Goal: Task Accomplishment & Management: Use online tool/utility

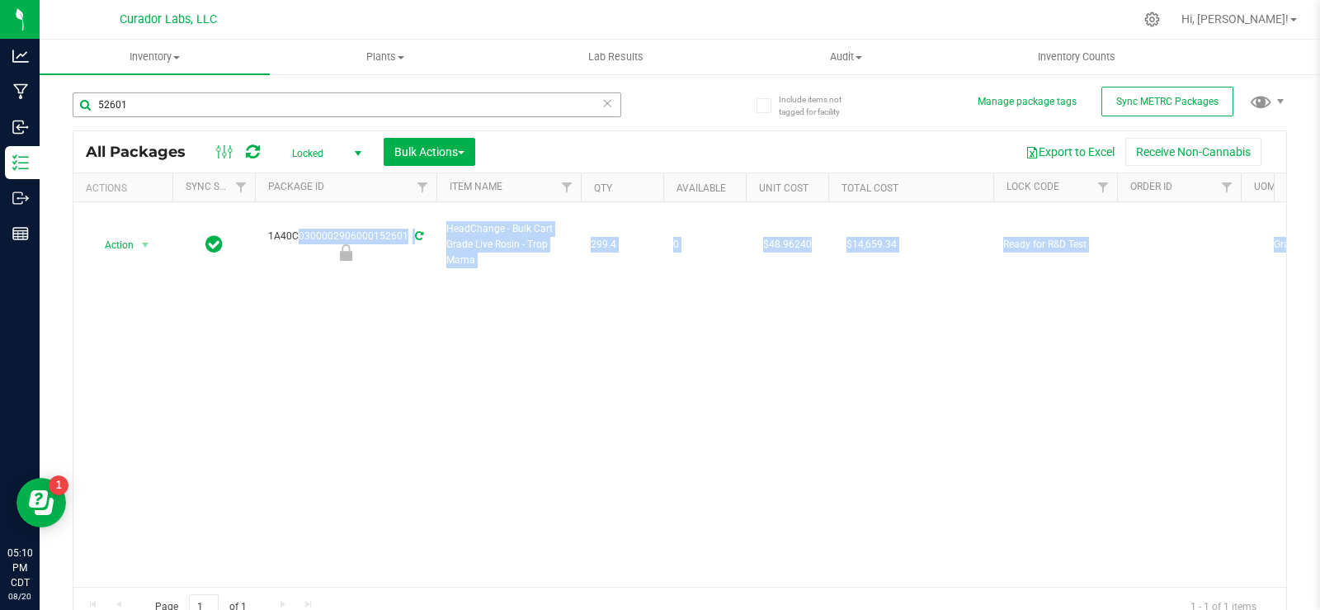
scroll to position [0, 4154]
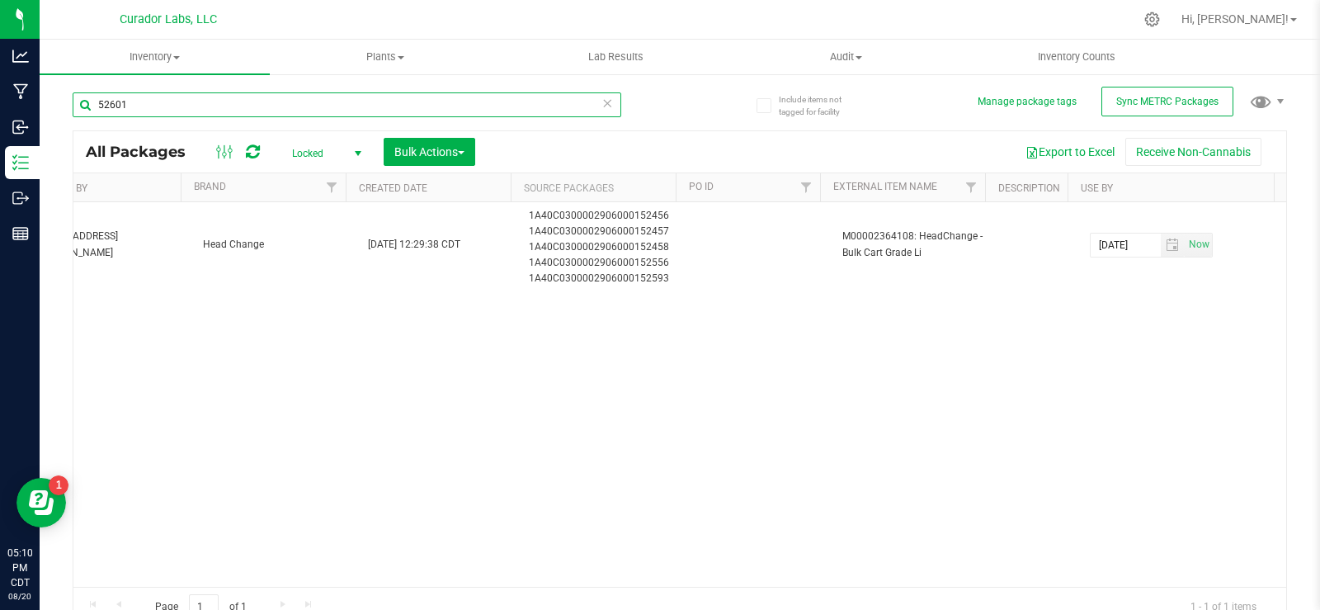
click at [193, 93] on input "52601" at bounding box center [347, 104] width 549 height 25
paste input "M00001980132: Airo - Vape Cart 1g - Final Packaging - Lemon Cherry Gelato"
type input "M00001980132: Airo - Vape Cart 1g - Final Packaging - Lemon Cherry Gelato"
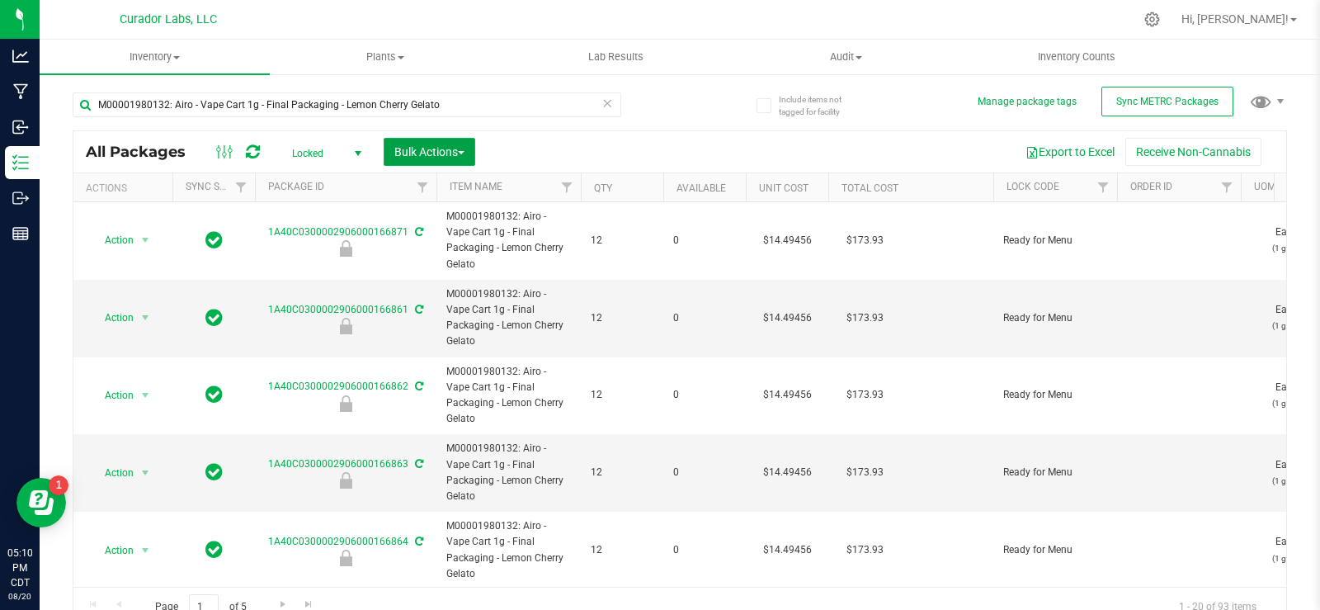
click at [401, 140] on button "Bulk Actions" at bounding box center [430, 152] width 92 height 28
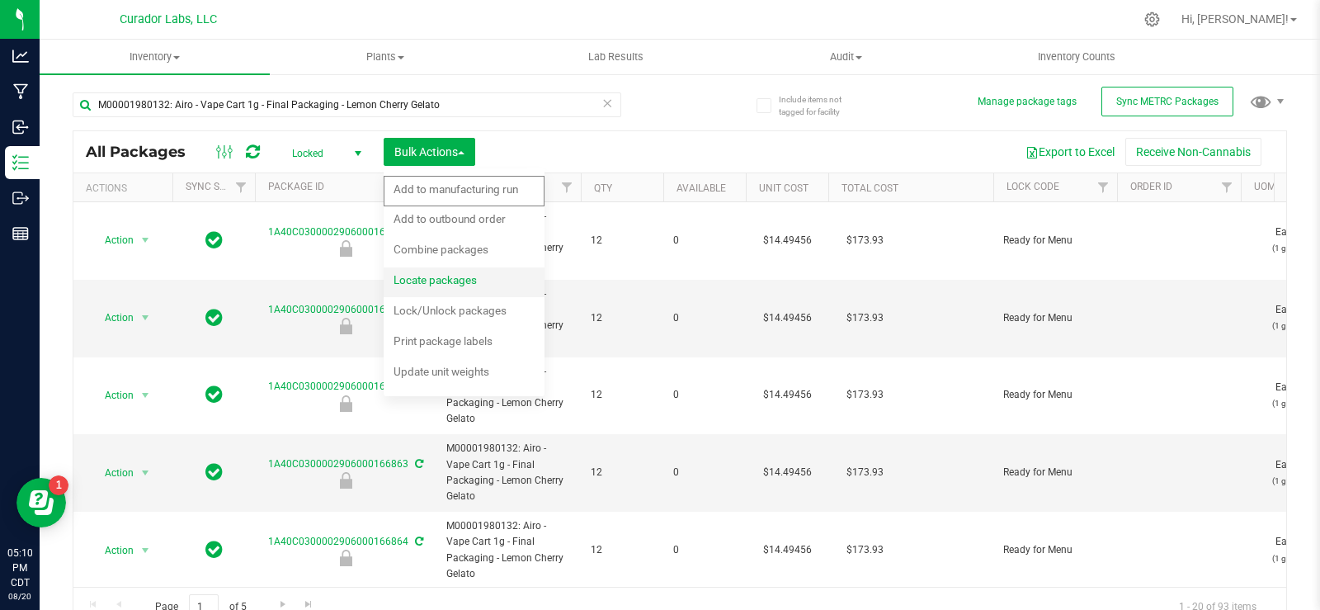
click at [428, 278] on span "Locate packages" at bounding box center [435, 279] width 83 height 13
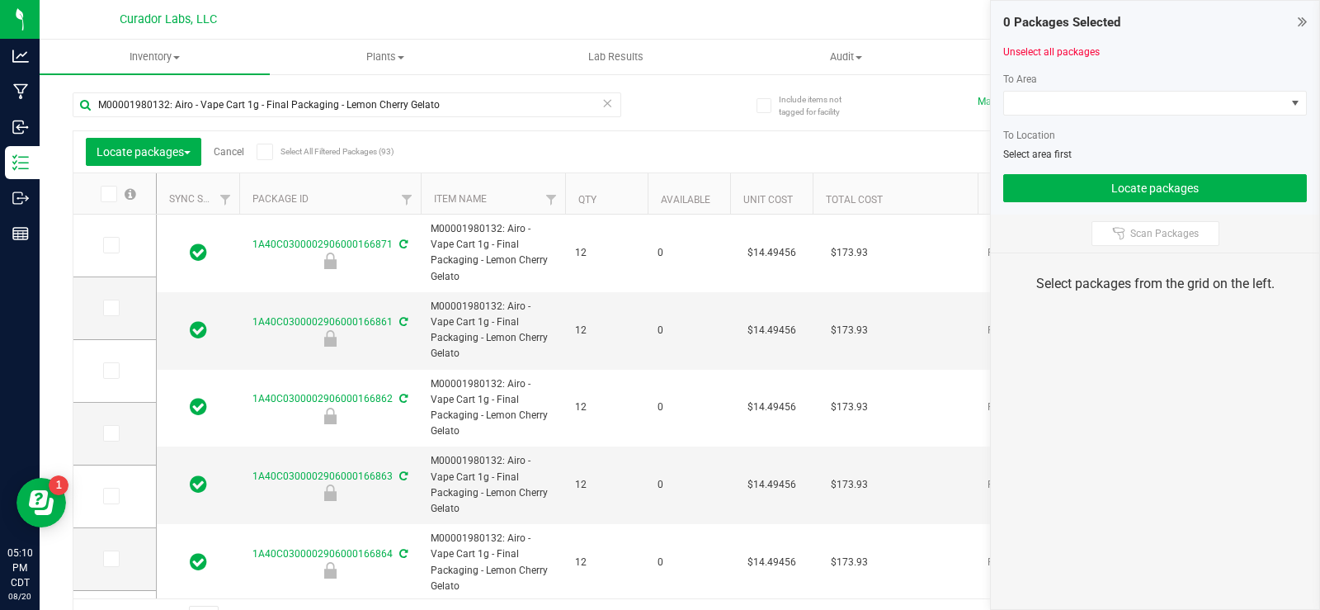
click at [268, 152] on icon at bounding box center [264, 152] width 11 height 0
click at [0, 0] on input "Select All Filtered Packages (93)" at bounding box center [0, 0] width 0 height 0
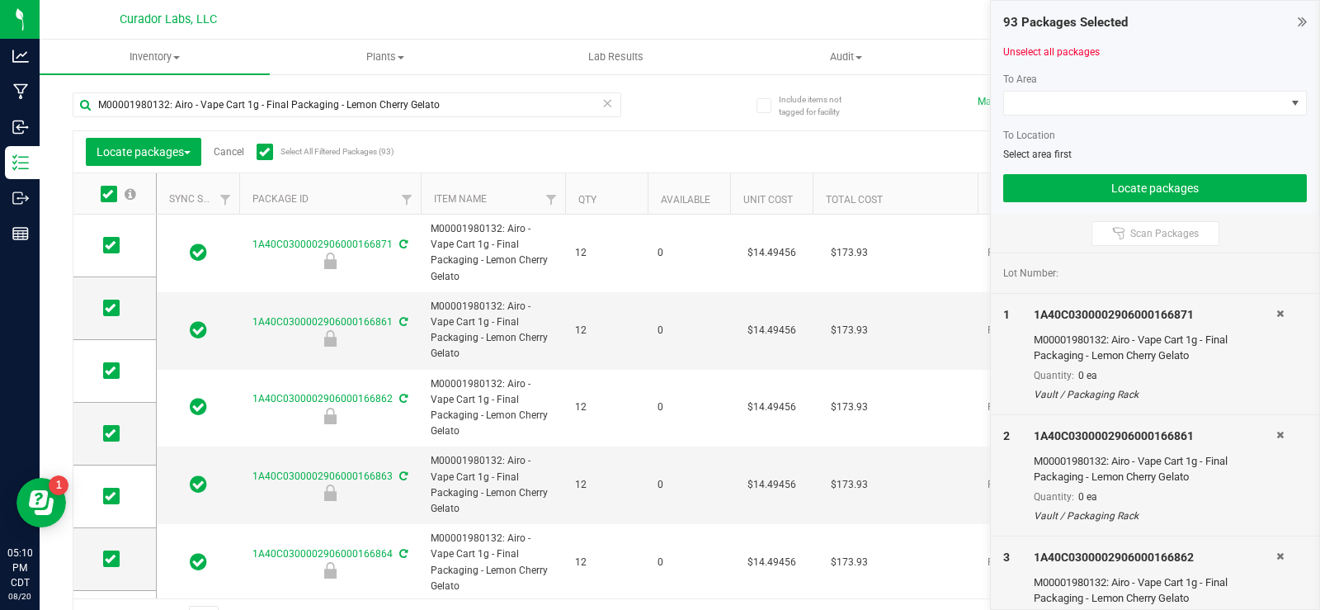
click at [621, 206] on th "Qty" at bounding box center [606, 193] width 83 height 41
click at [115, 245] on icon at bounding box center [110, 245] width 11 height 0
click at [0, 0] on input "checkbox" at bounding box center [0, 0] width 0 height 0
click at [114, 314] on span at bounding box center [111, 308] width 17 height 17
click at [0, 0] on input "checkbox" at bounding box center [0, 0] width 0 height 0
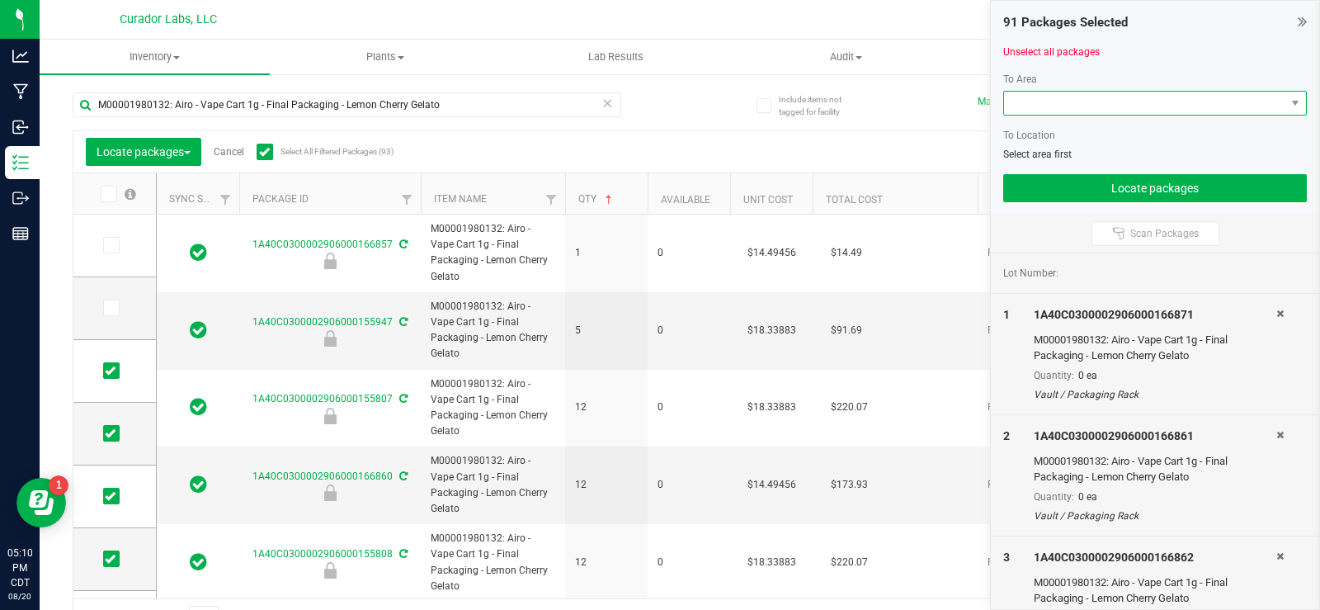
click at [1153, 101] on span at bounding box center [1144, 103] width 281 height 23
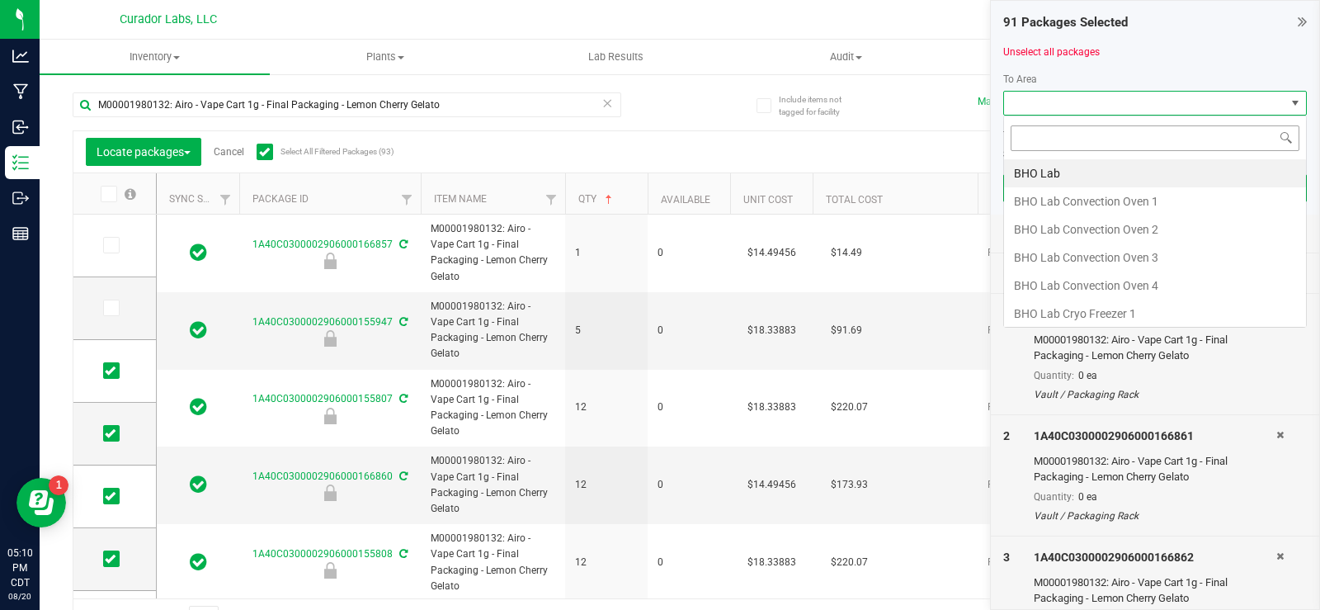
scroll to position [25, 304]
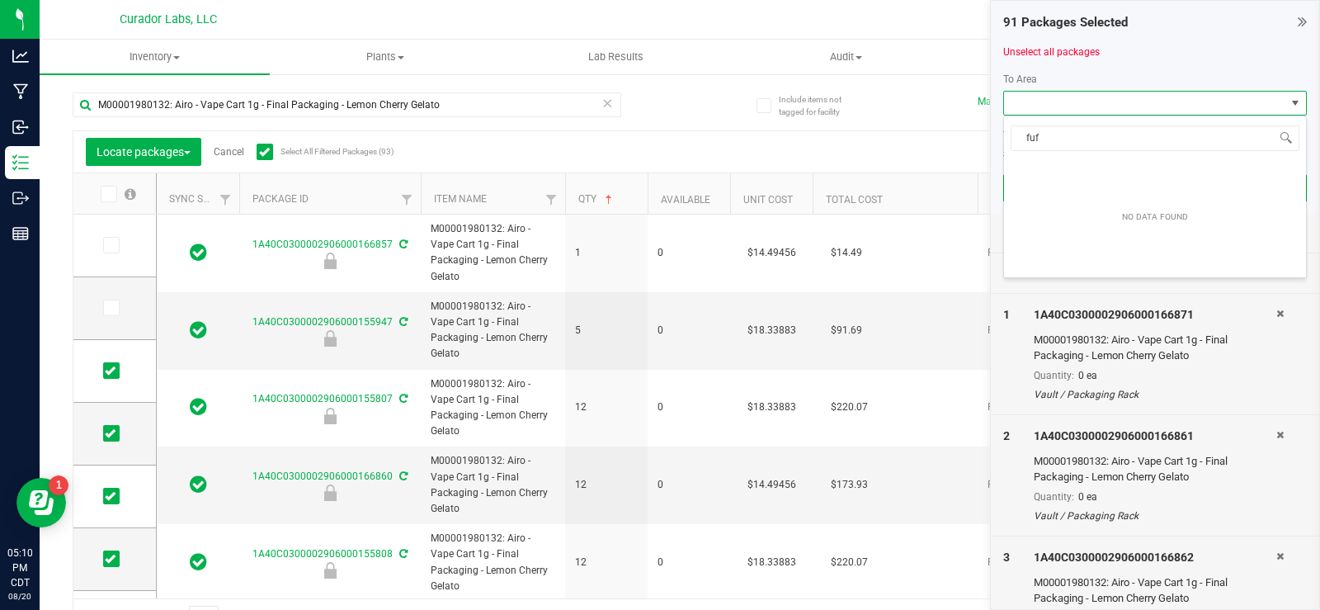
type input "fu"
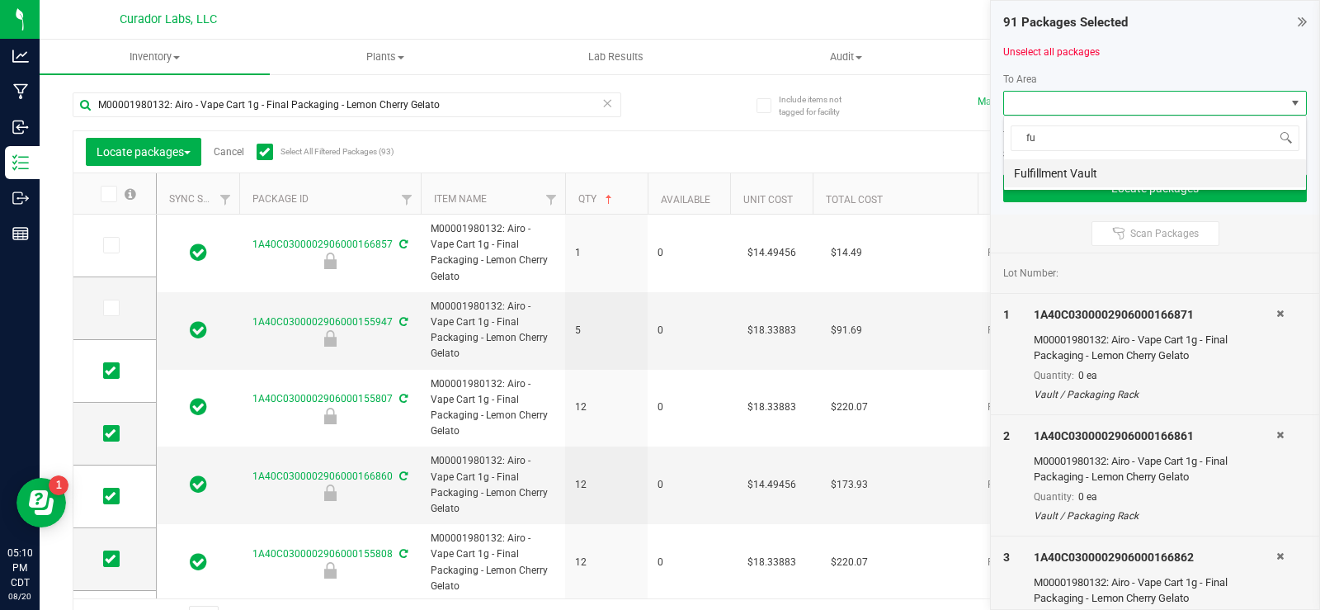
click at [1114, 173] on li "Fulfillment Vault" at bounding box center [1155, 173] width 302 height 28
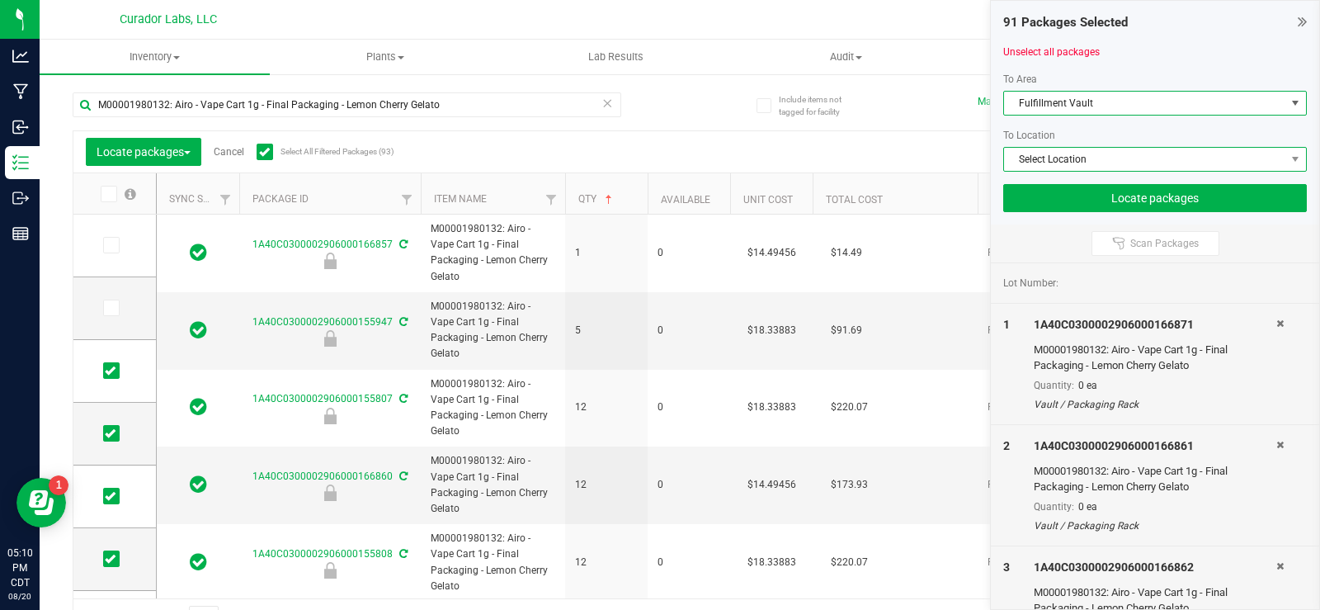
click at [1084, 167] on span "Select Location" at bounding box center [1144, 159] width 281 height 23
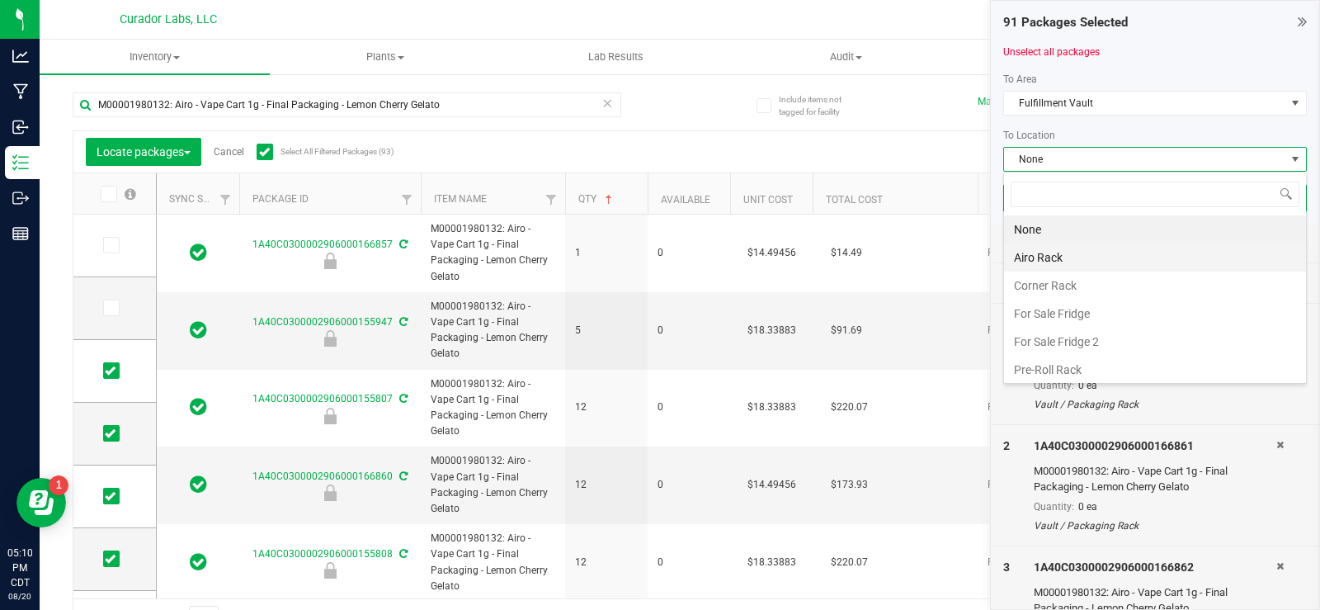
click at [1089, 264] on li "Airo Rack" at bounding box center [1155, 257] width 302 height 28
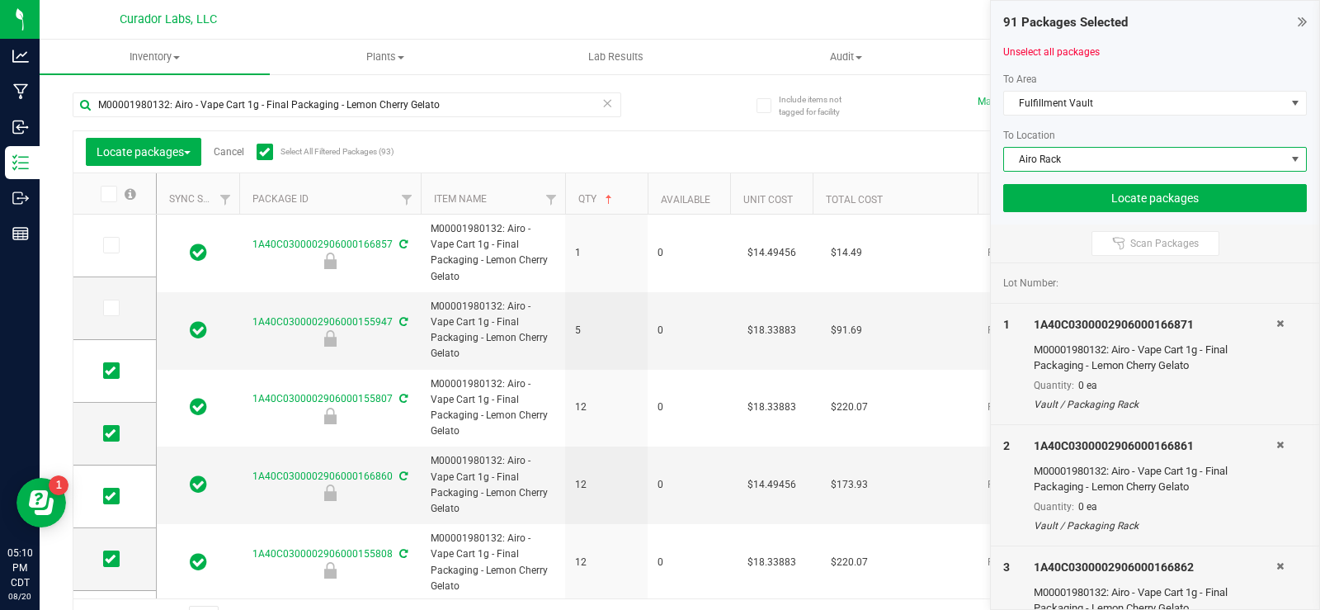
click at [1138, 170] on span "Airo Rack" at bounding box center [1144, 159] width 281 height 23
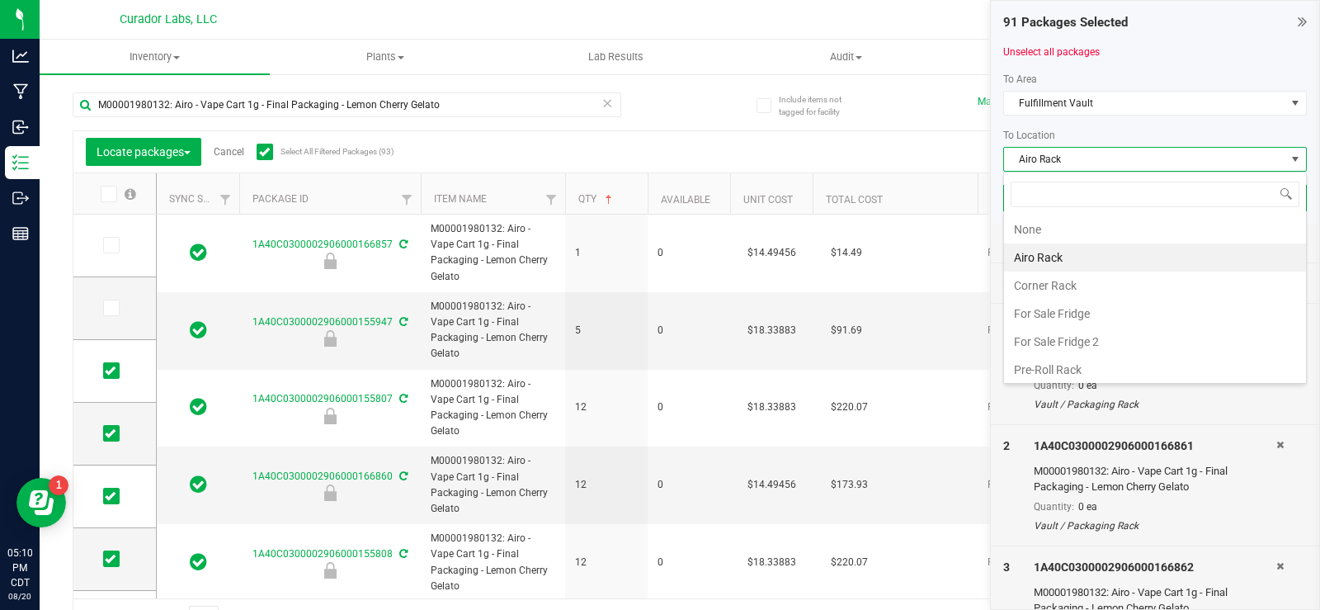
click at [1140, 134] on div "To Location" at bounding box center [1155, 135] width 304 height 15
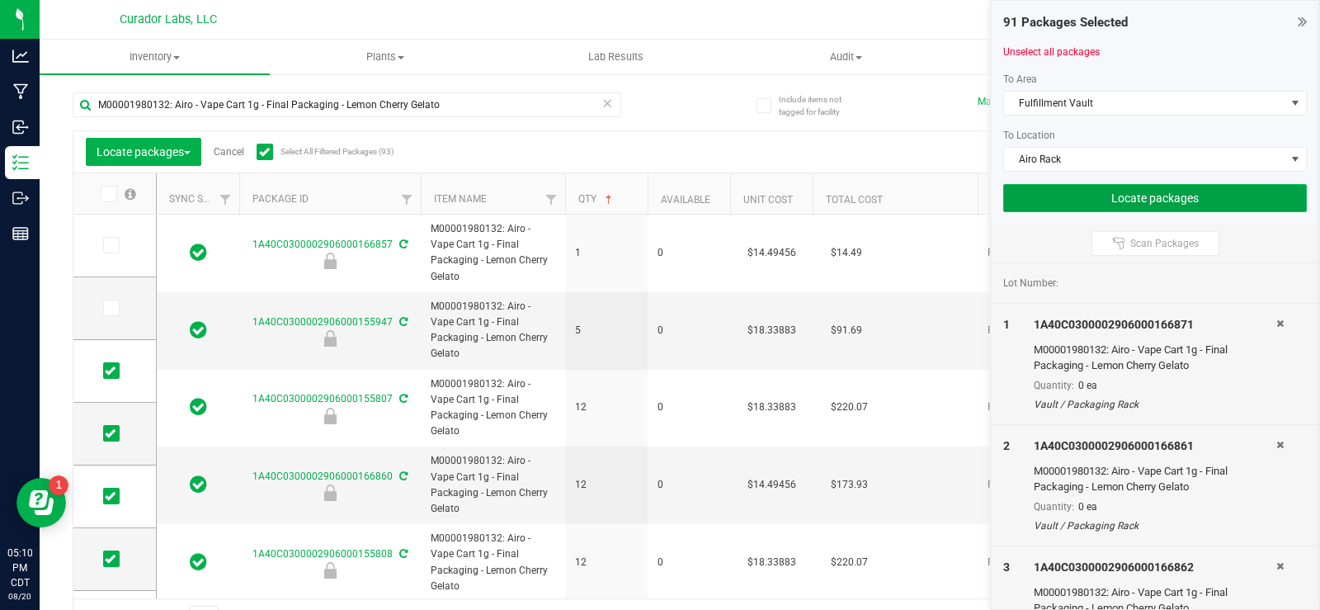
click at [1144, 203] on button "Locate packages" at bounding box center [1155, 198] width 304 height 28
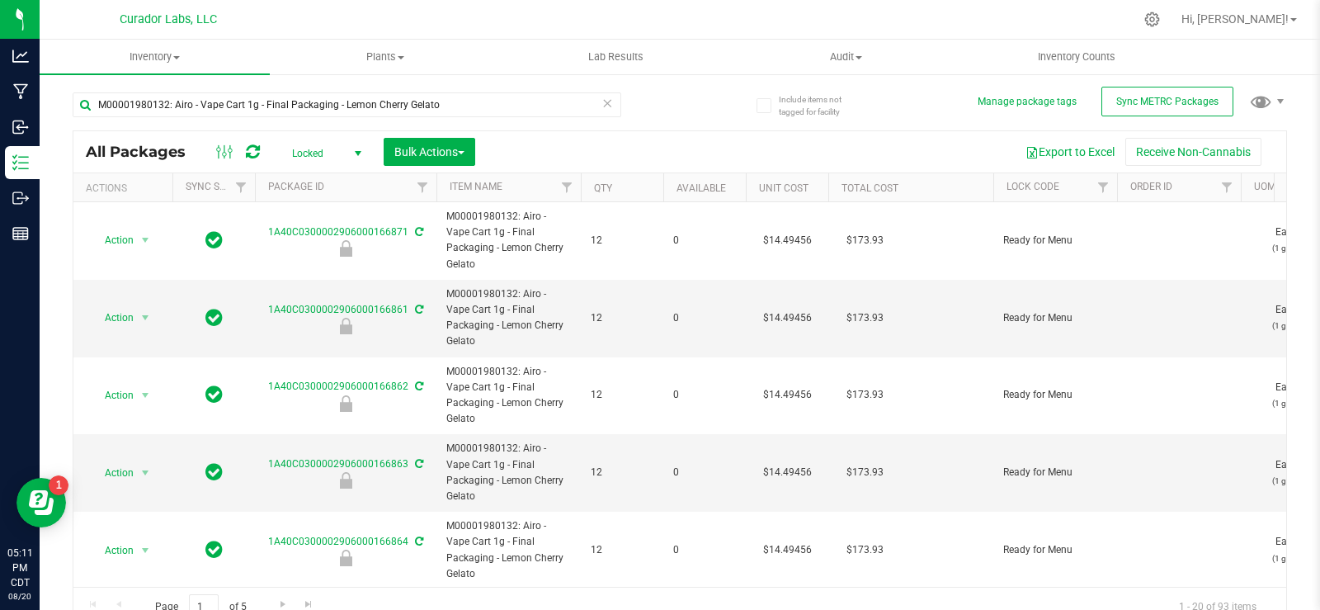
click at [625, 190] on th "Qty" at bounding box center [622, 187] width 83 height 29
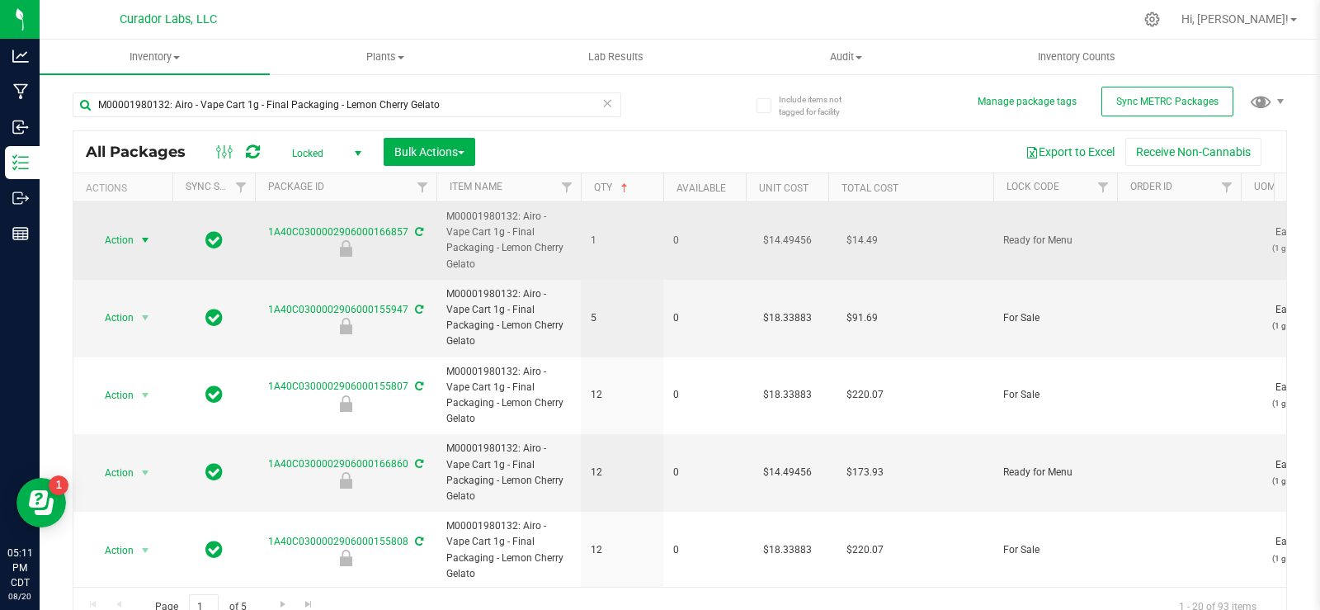
click at [142, 234] on span "select" at bounding box center [145, 240] width 13 height 13
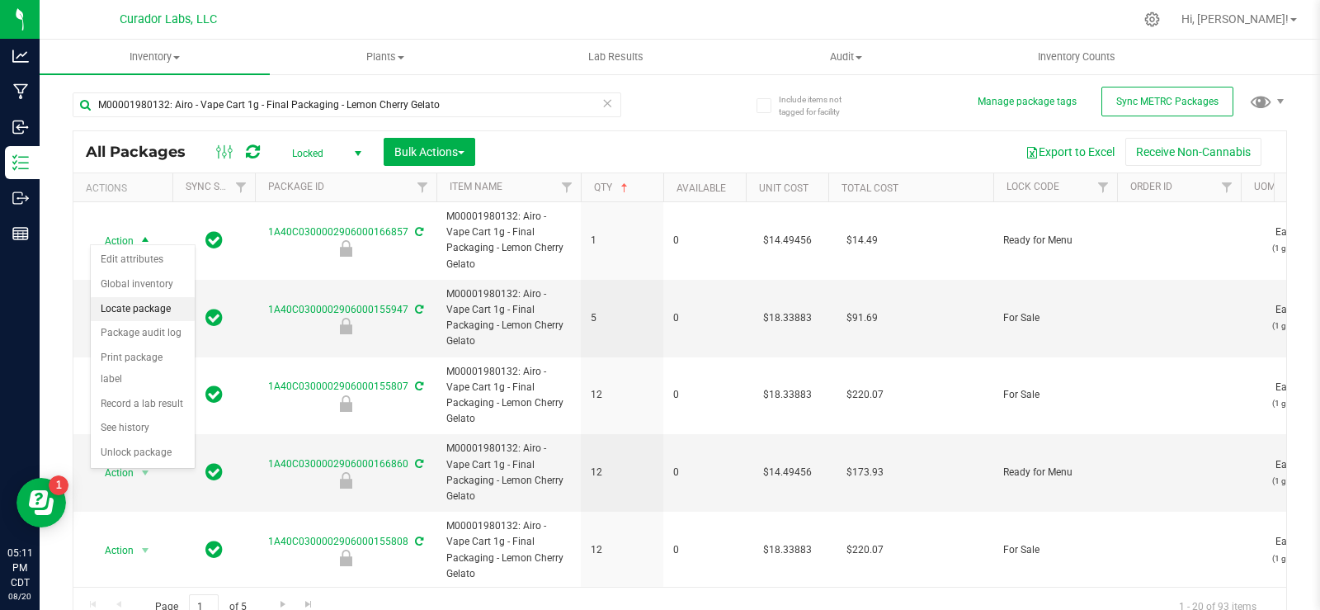
click at [135, 310] on li "Locate package" at bounding box center [143, 309] width 104 height 25
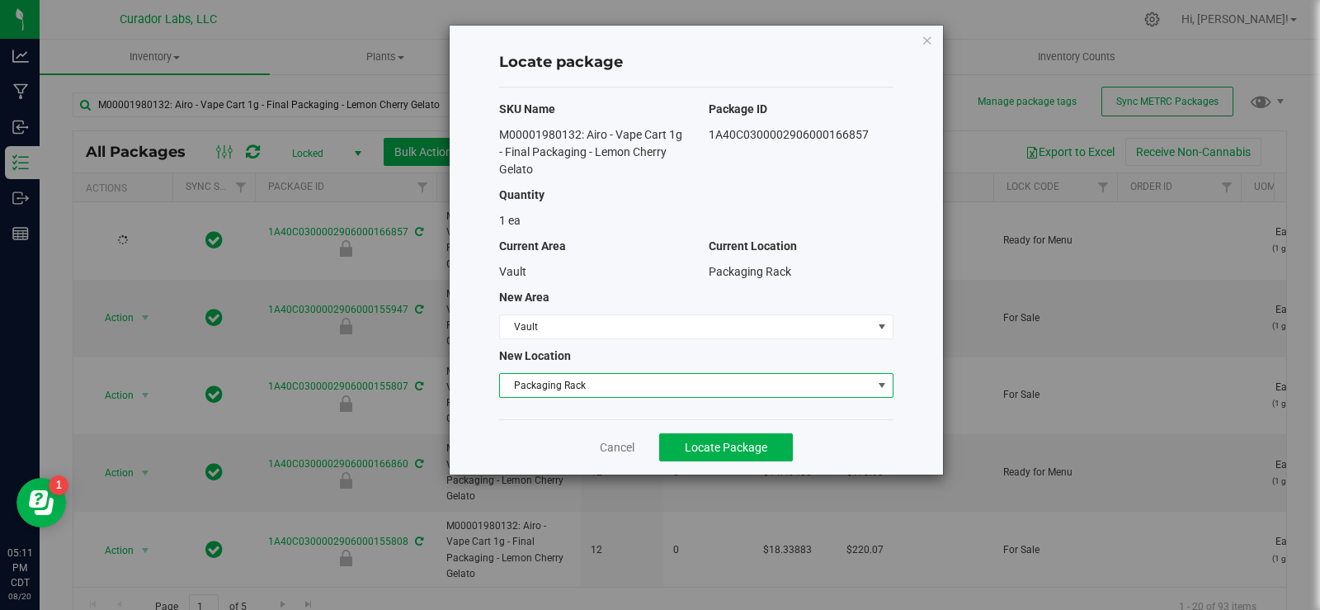
click at [603, 392] on span "Packaging Rack" at bounding box center [686, 385] width 372 height 23
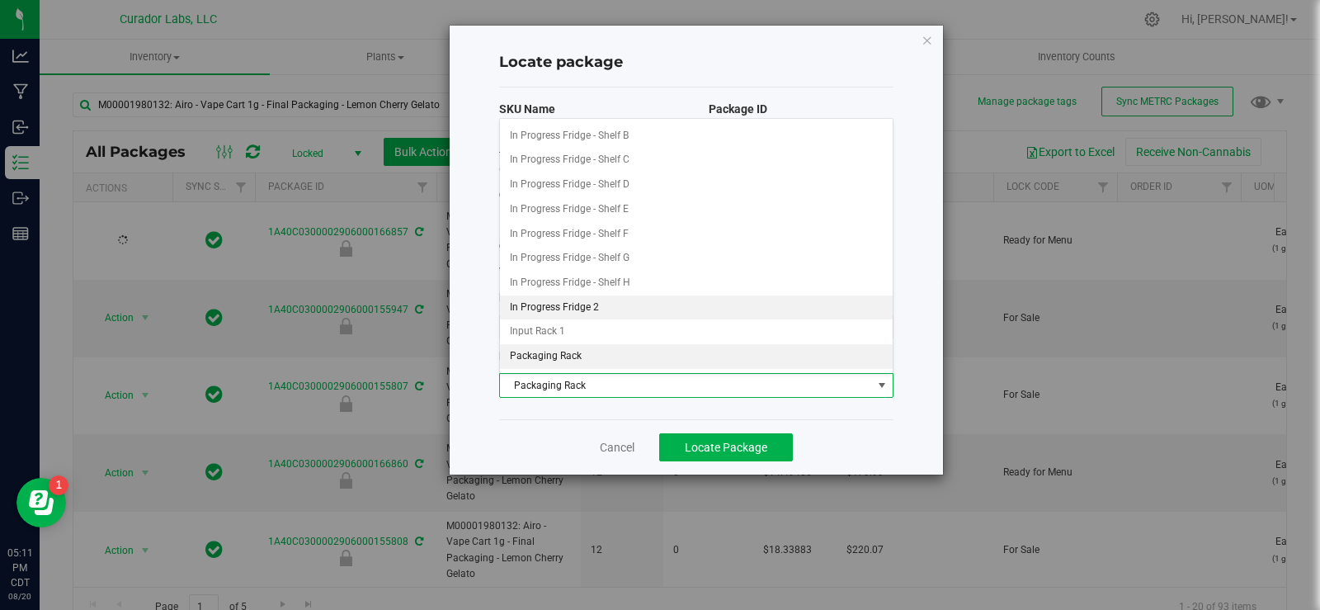
scroll to position [368, 0]
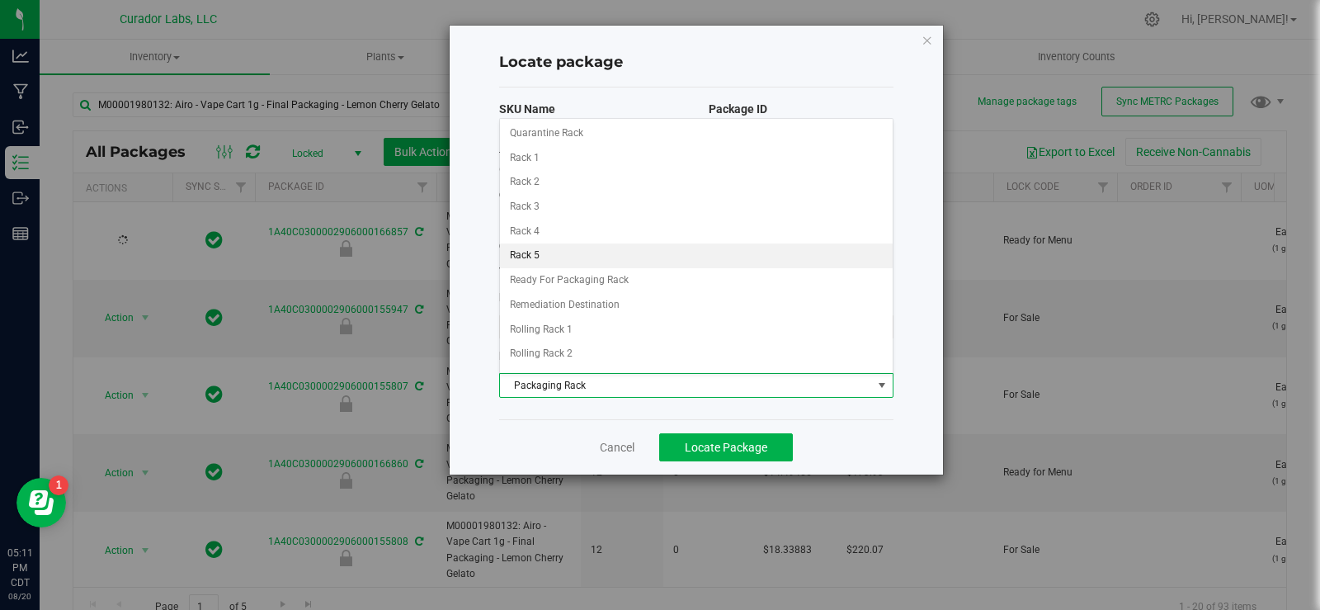
click at [605, 251] on li "Rack 5" at bounding box center [696, 255] width 393 height 25
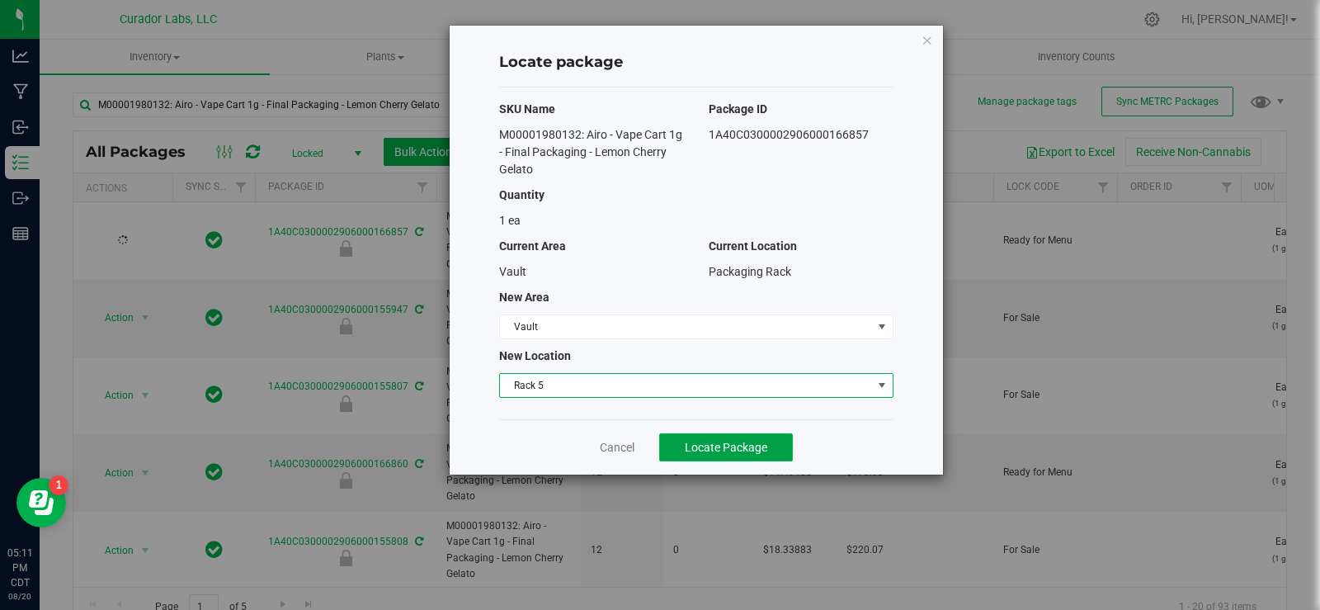
click at [728, 441] on span "Locate Package" at bounding box center [726, 447] width 83 height 13
